Goal: Entertainment & Leisure: Consume media (video, audio)

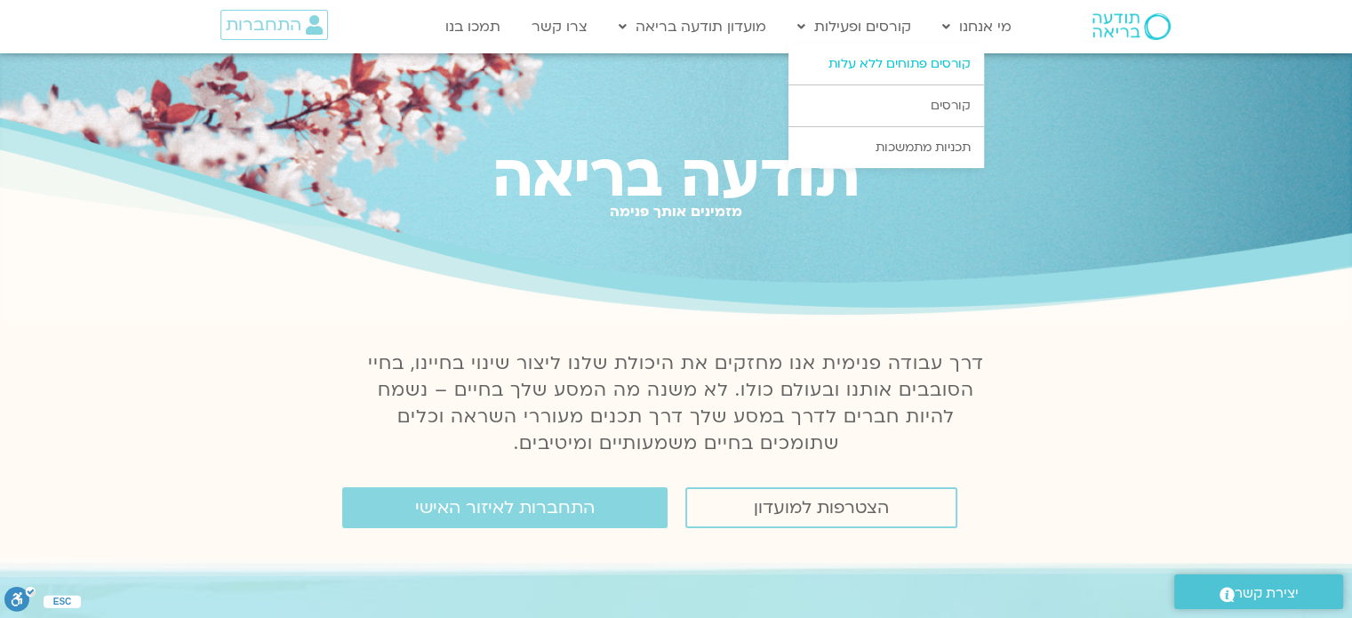
click at [894, 67] on link "קורסים פתוחים ללא עלות" at bounding box center [885, 64] width 195 height 41
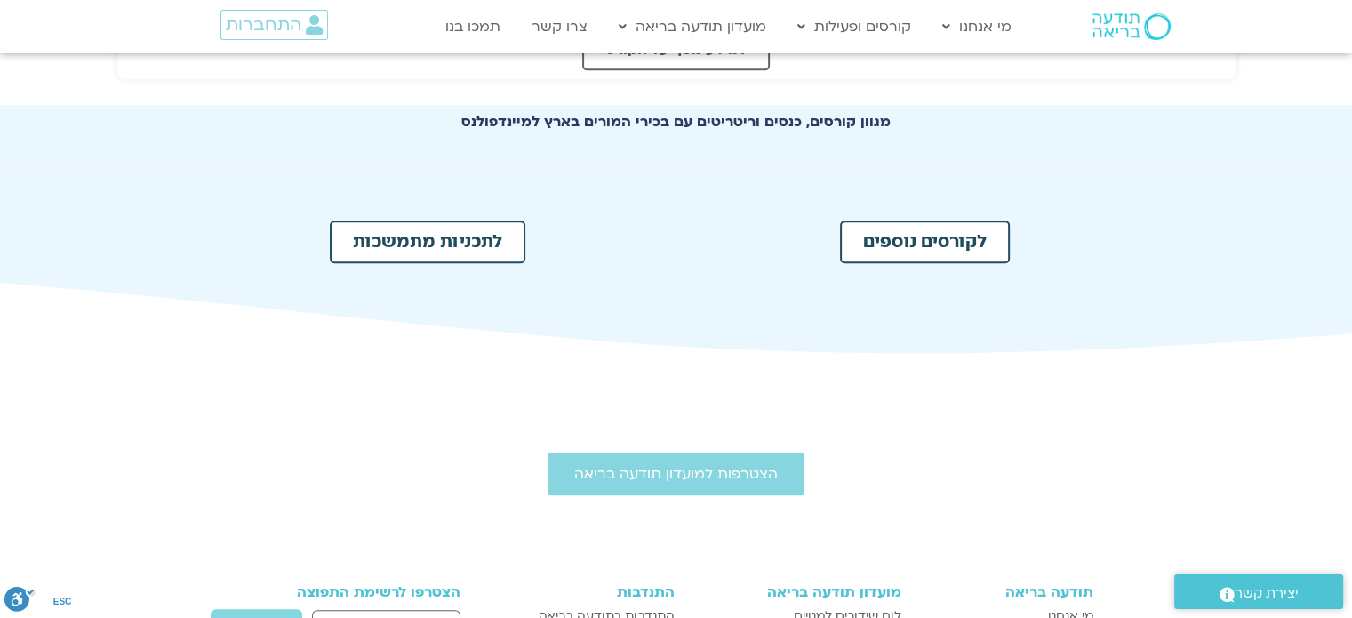
scroll to position [928, 0]
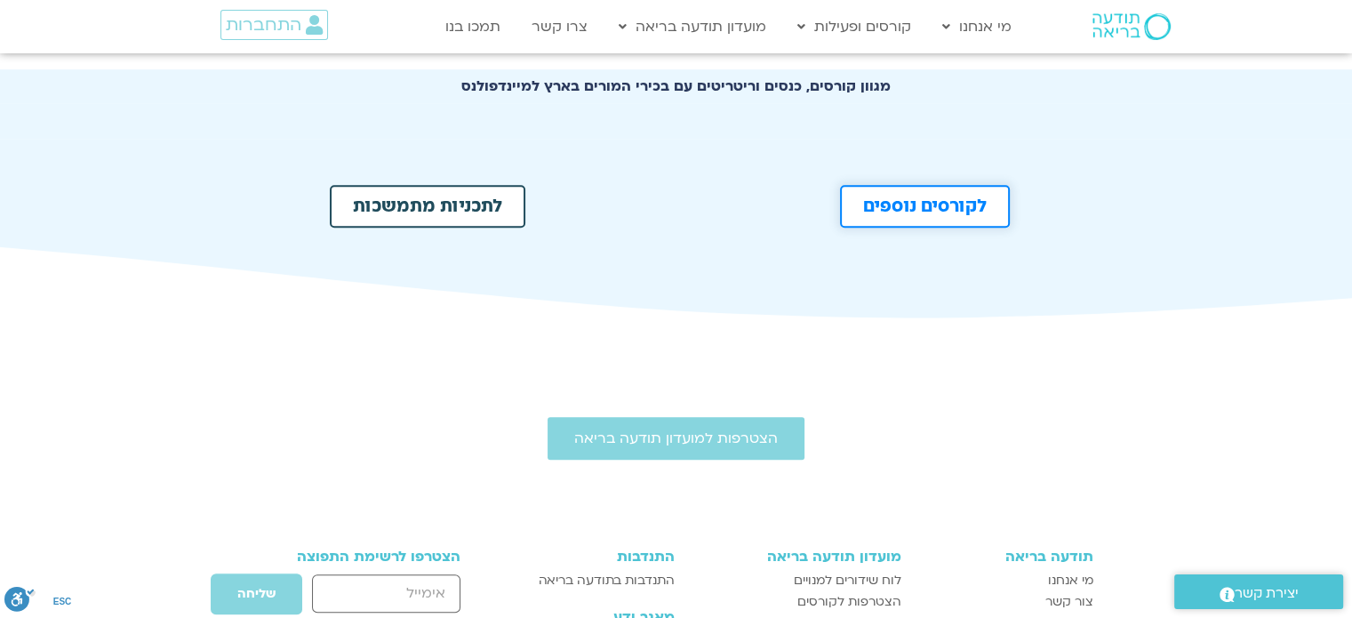
click at [941, 214] on link "לקורסים נוספים" at bounding box center [925, 206] width 170 height 43
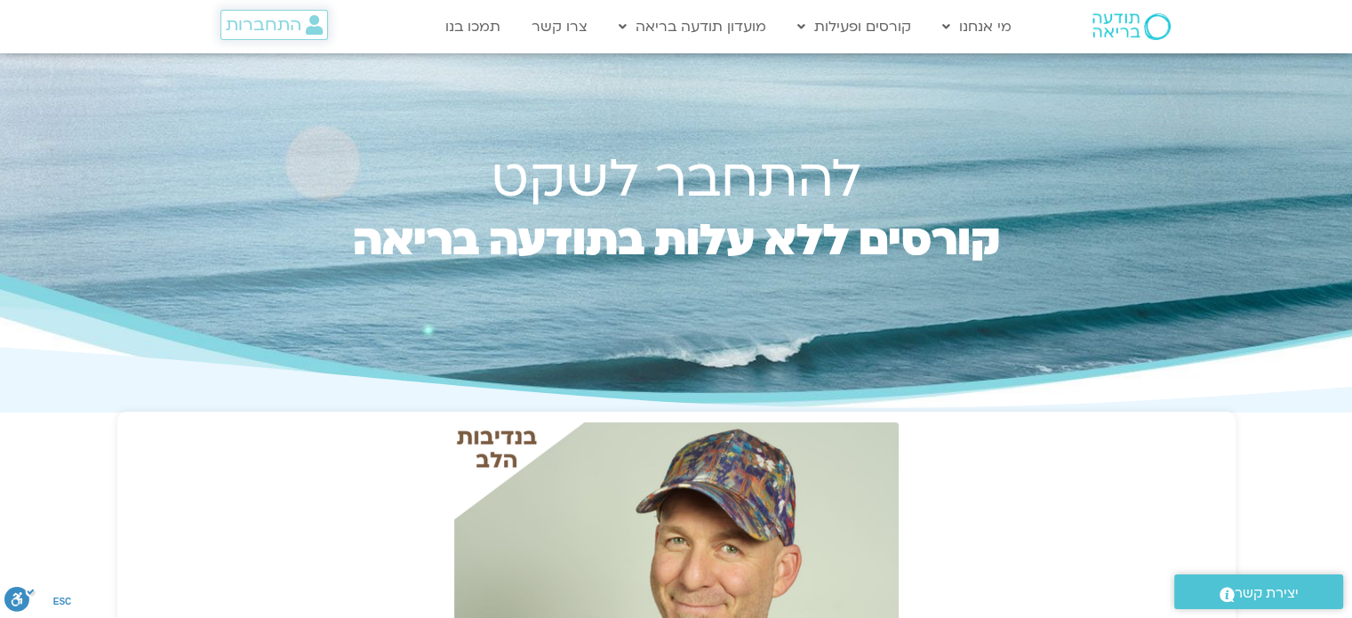
click at [322, 27] on icon at bounding box center [314, 25] width 17 height 20
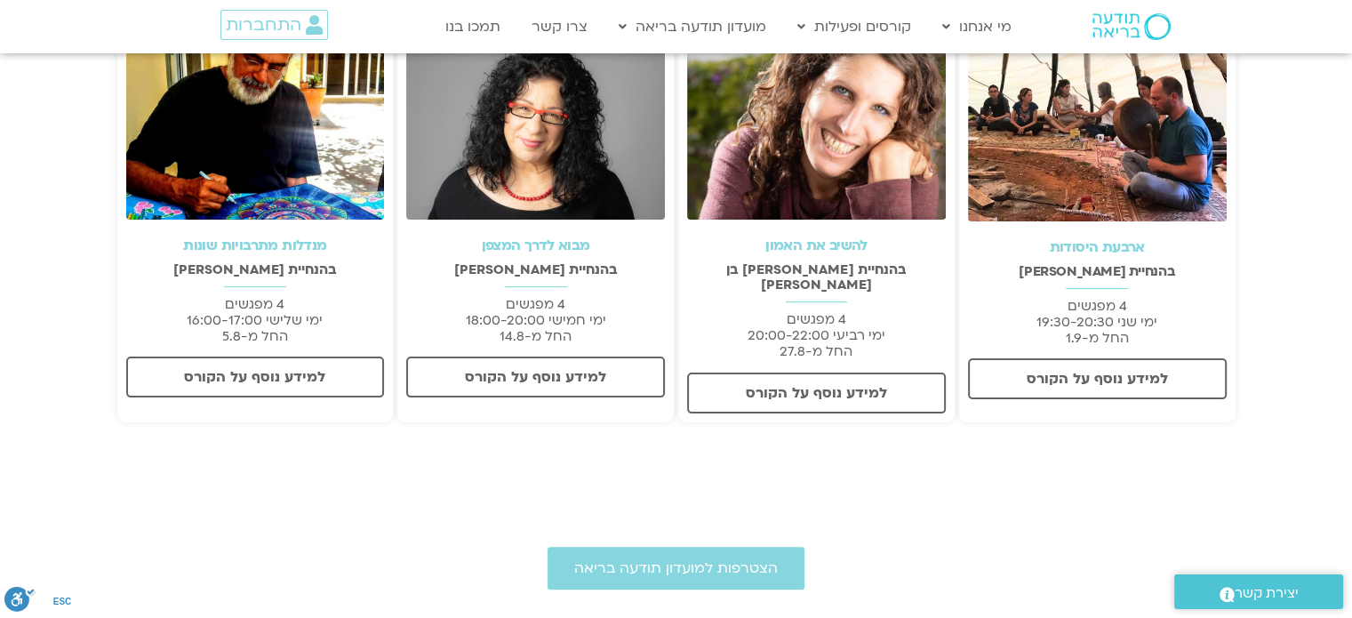
scroll to position [380, 0]
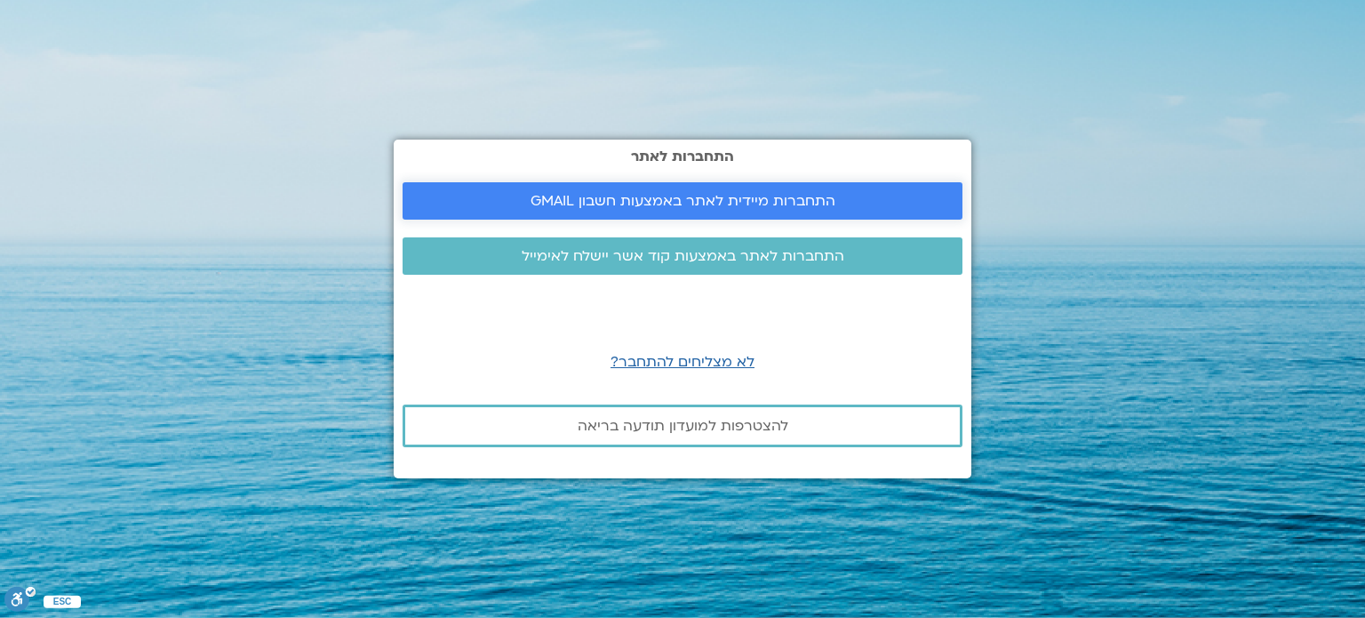
click at [690, 195] on span "התחברות מיידית לאתר באמצעות חשבון GMAIL" at bounding box center [683, 201] width 305 height 16
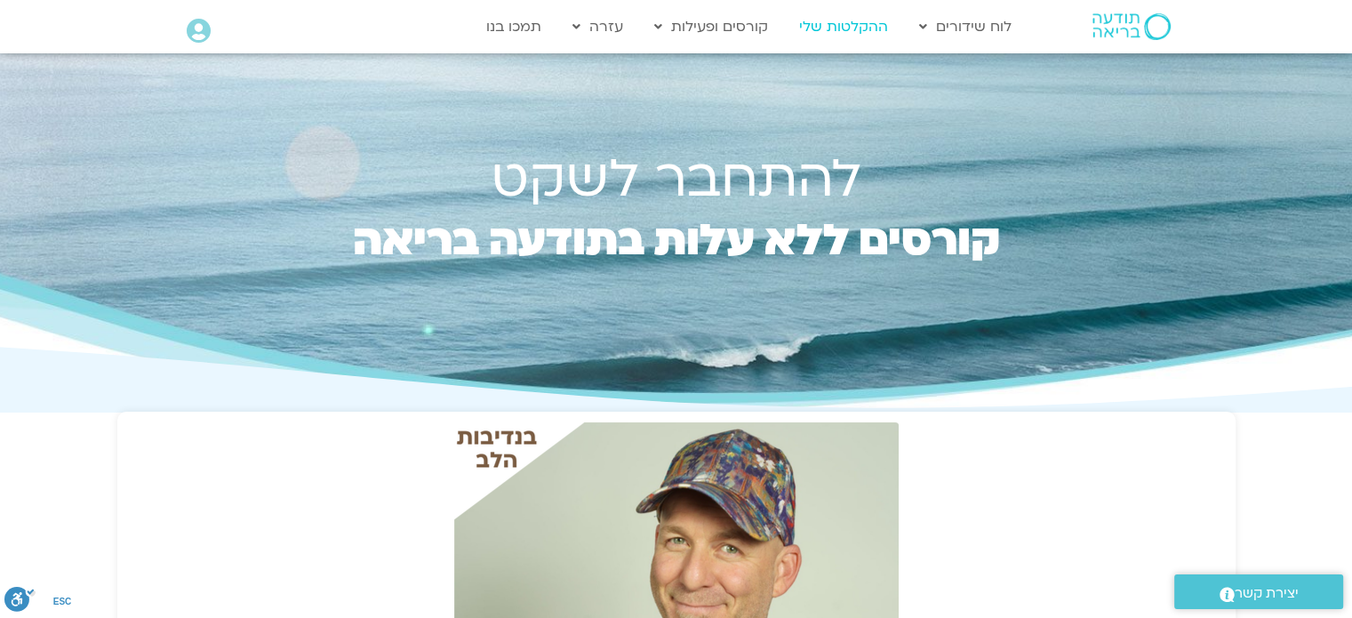
click at [839, 30] on link "ההקלטות שלי" at bounding box center [843, 27] width 107 height 34
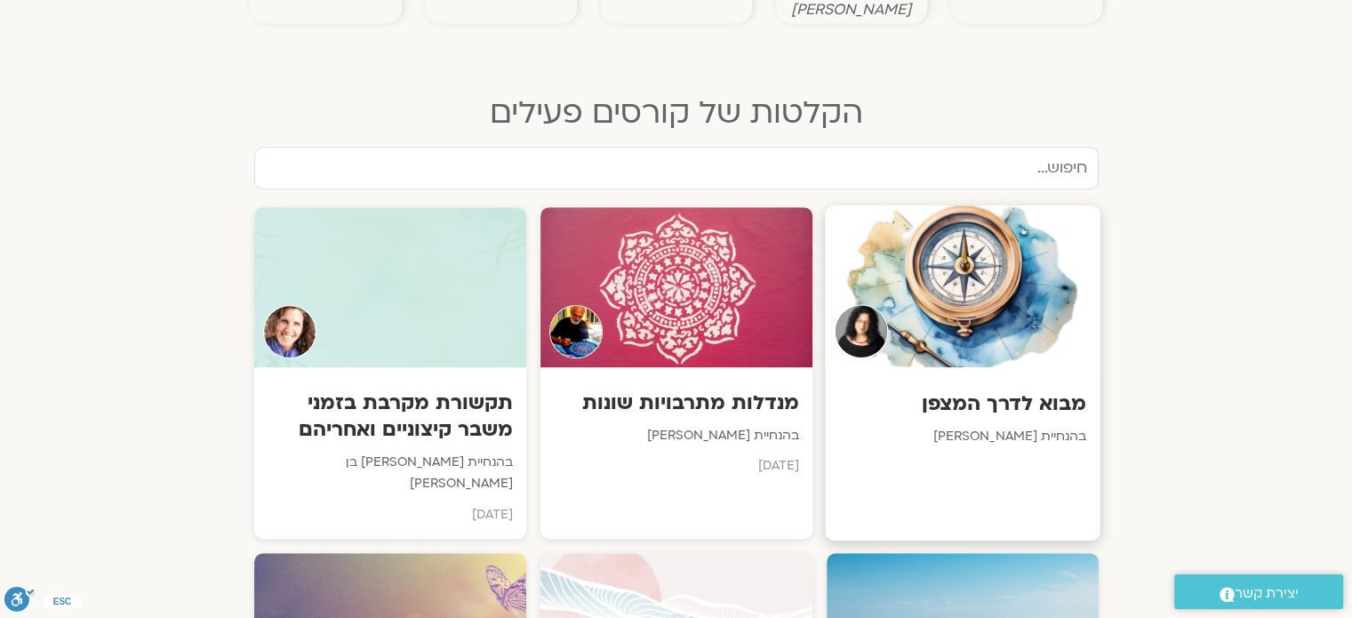
click at [938, 262] on div at bounding box center [962, 286] width 275 height 162
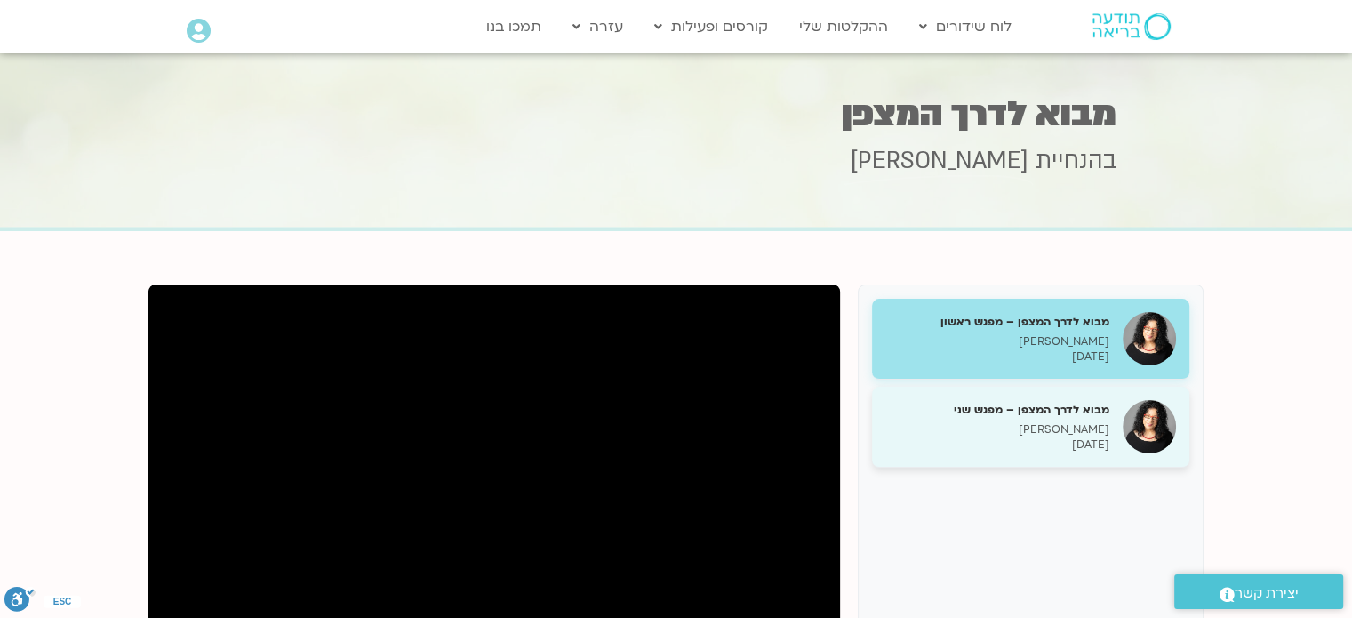
click at [992, 445] on p "[DATE]" at bounding box center [997, 444] width 224 height 15
